Goal: Complete application form: Complete application form

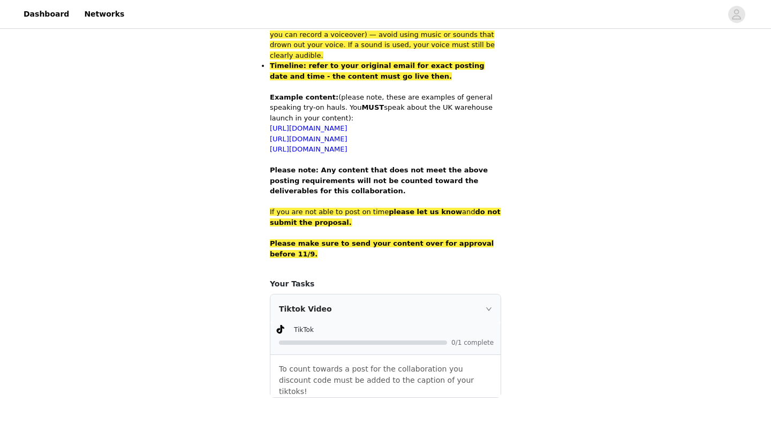
scroll to position [701, 0]
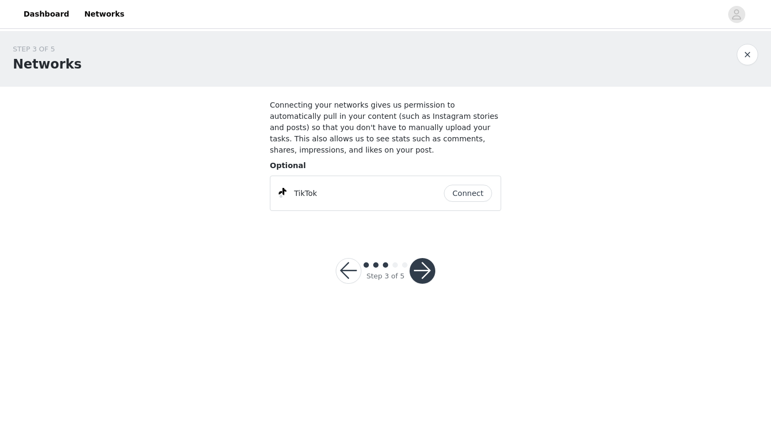
click at [469, 191] on button "Connect" at bounding box center [468, 193] width 48 height 17
click at [426, 275] on button "button" at bounding box center [423, 271] width 26 height 26
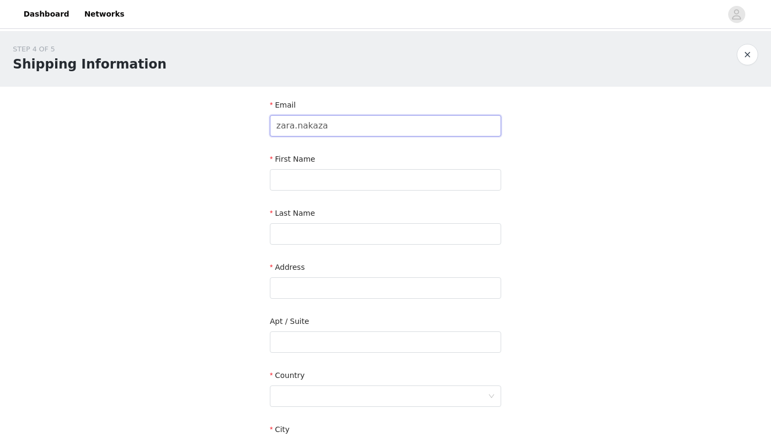
type input "[PERSON_NAME][EMAIL_ADDRESS][DOMAIN_NAME]"
type input "Zara"
type input "Nakazato"
drag, startPoint x: 378, startPoint y: 286, endPoint x: 236, endPoint y: 284, distance: 142.5
type input "c"
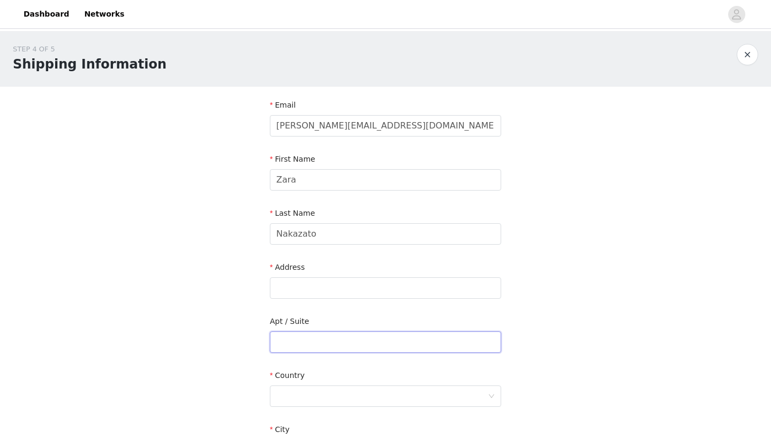
click at [290, 343] on input "text" at bounding box center [385, 342] width 231 height 21
type input "713 The Exchange"
click at [316, 289] on input "text" at bounding box center [385, 287] width 231 height 21
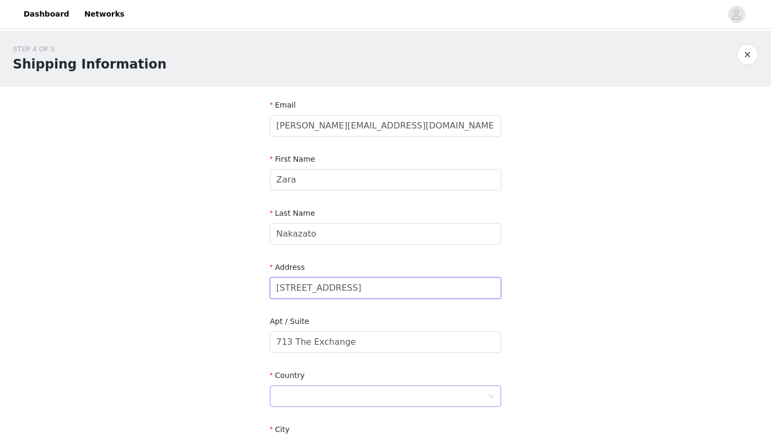
type input "8 Elmira Way"
click at [327, 402] on div at bounding box center [382, 396] width 212 height 20
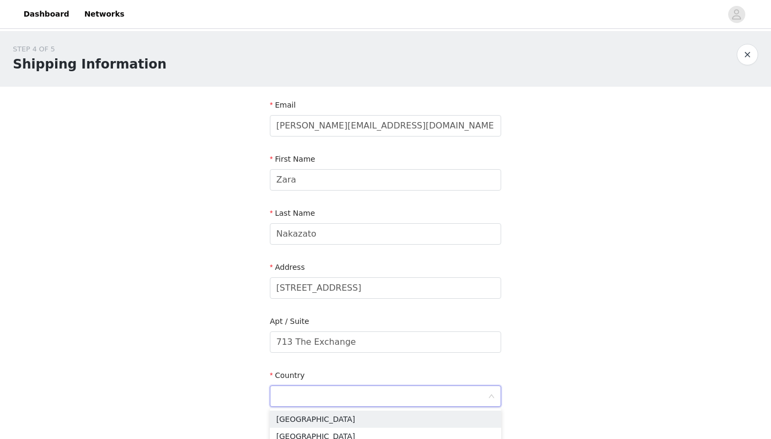
scroll to position [24, 0]
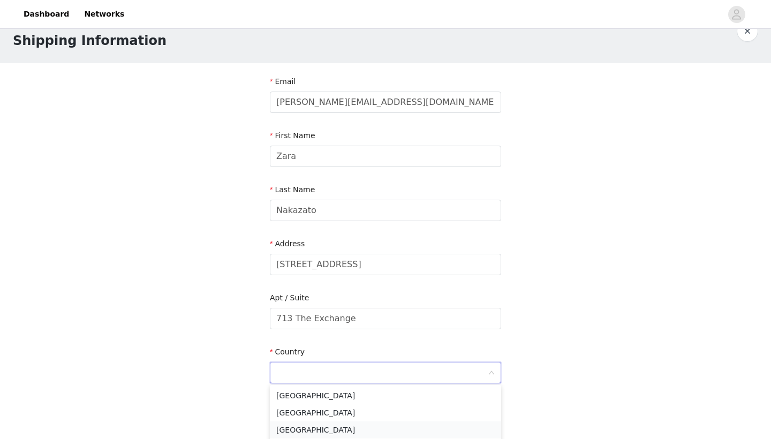
click at [327, 428] on li "United Kingdom" at bounding box center [385, 430] width 231 height 17
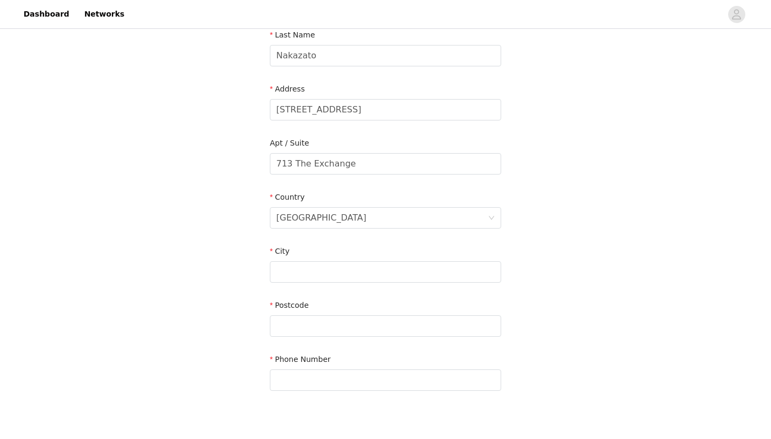
scroll to position [205, 0]
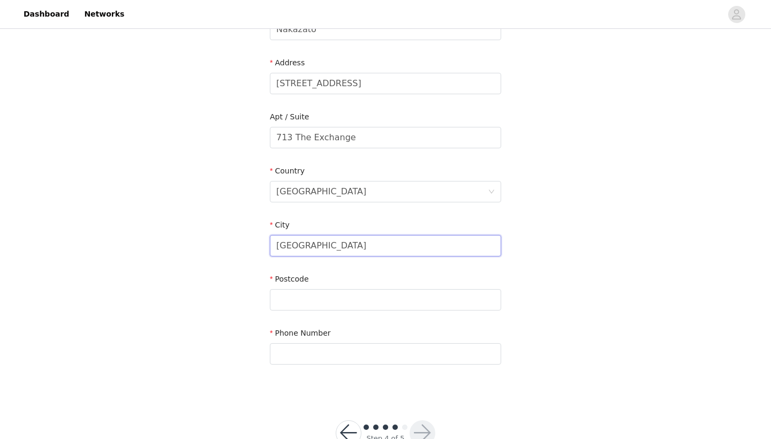
type input "Manchester"
click at [287, 312] on div "Postcode" at bounding box center [385, 294] width 231 height 41
type input "M3 5NY"
type input "07467393325"
click at [571, 338] on div "STEP 4 OF 5 Shipping Information Email zara.nakazato@gmail.com First Name Zara …" at bounding box center [385, 110] width 771 height 568
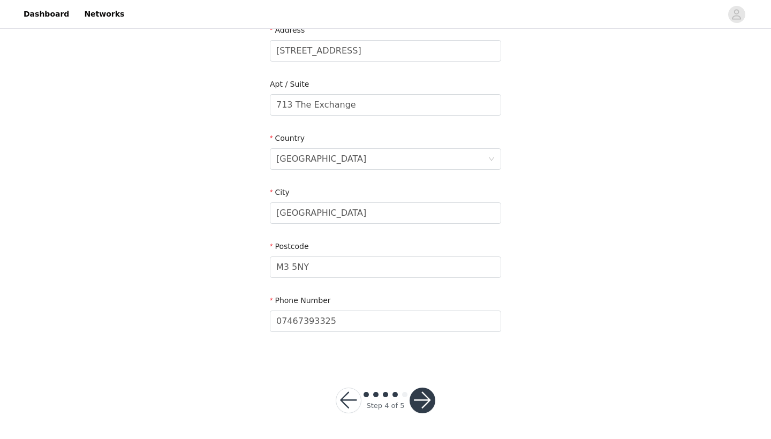
scroll to position [237, 0]
click at [425, 396] on button "button" at bounding box center [423, 401] width 26 height 26
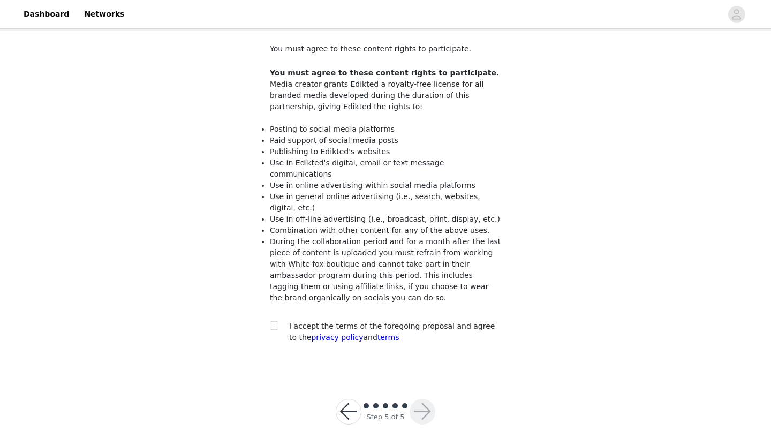
scroll to position [56, 0]
click at [269, 313] on section "You must agree to these content rights to participate. You must agree to these …" at bounding box center [385, 202] width 257 height 343
click at [276, 322] on input "checkbox" at bounding box center [273, 325] width 7 height 7
checkbox input "true"
click at [431, 404] on button "button" at bounding box center [423, 413] width 26 height 26
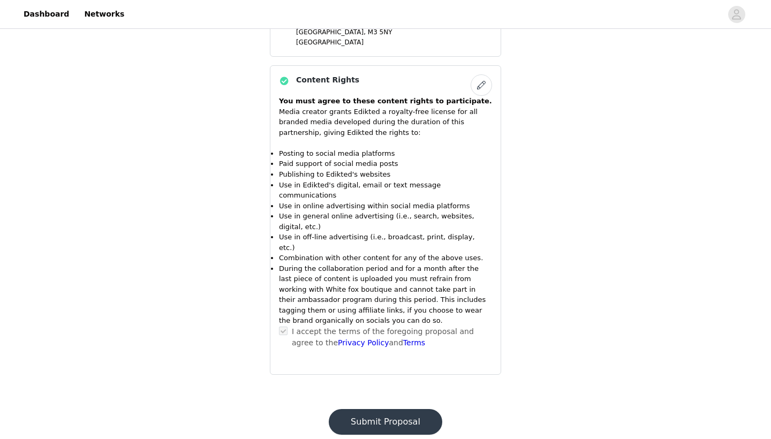
click at [396, 409] on button "Submit Proposal" at bounding box center [386, 422] width 114 height 26
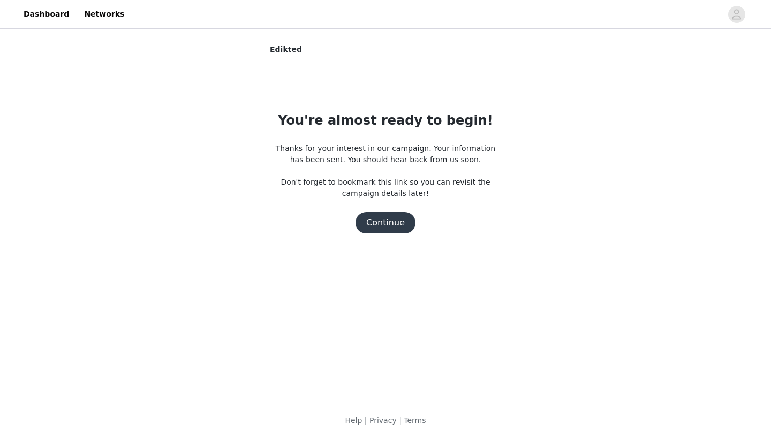
click at [398, 226] on button "Continue" at bounding box center [386, 222] width 60 height 21
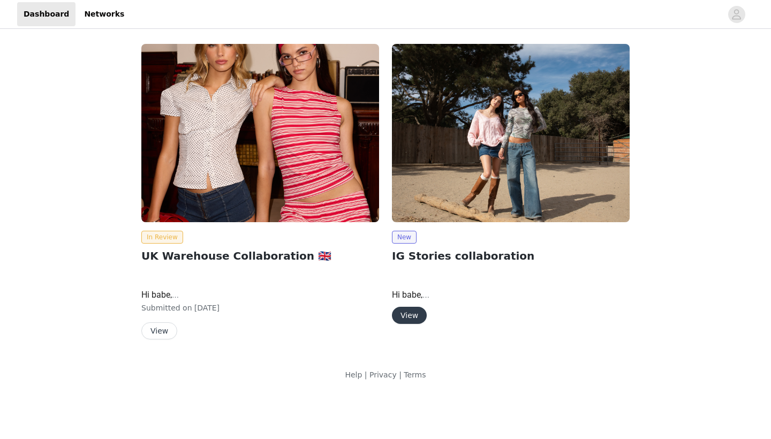
click at [410, 314] on button "View" at bounding box center [409, 315] width 35 height 17
